Goal: Information Seeking & Learning: Learn about a topic

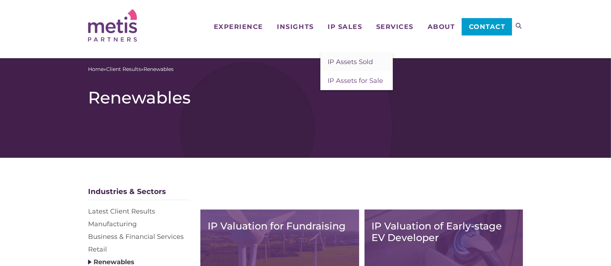
click at [339, 63] on span "IP Assets Sold" at bounding box center [350, 62] width 45 height 8
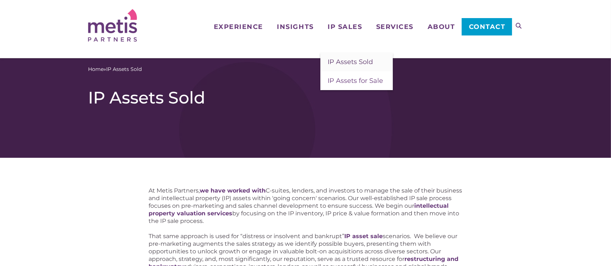
click at [350, 61] on span "IP Assets Sold" at bounding box center [350, 62] width 45 height 8
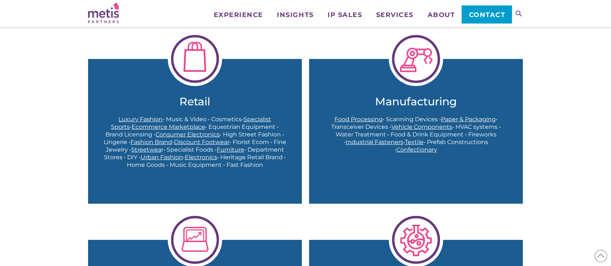
scroll to position [236, 0]
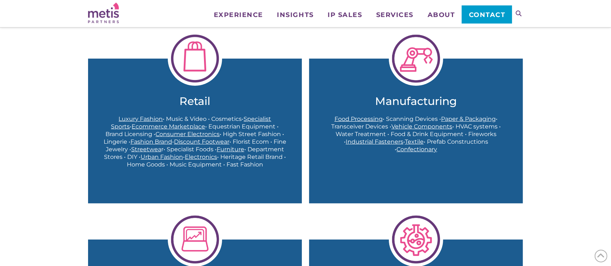
click at [366, 117] on span "Food Processing" at bounding box center [359, 119] width 48 height 7
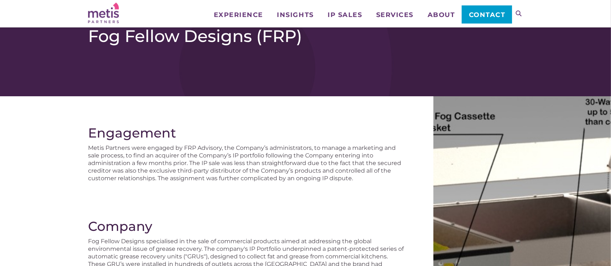
scroll to position [4, 0]
